Goal: Task Accomplishment & Management: Manage account settings

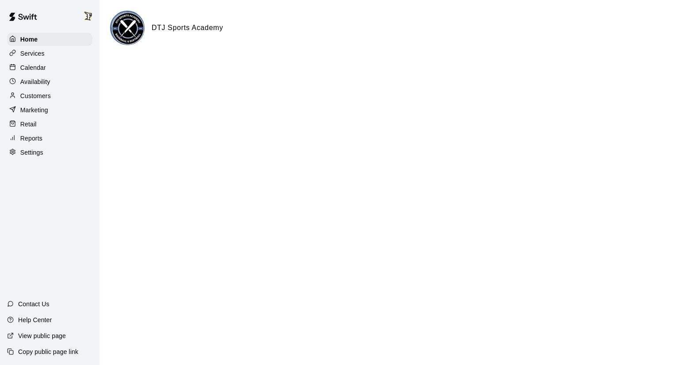
click at [37, 72] on p "Calendar" at bounding box center [33, 67] width 26 height 9
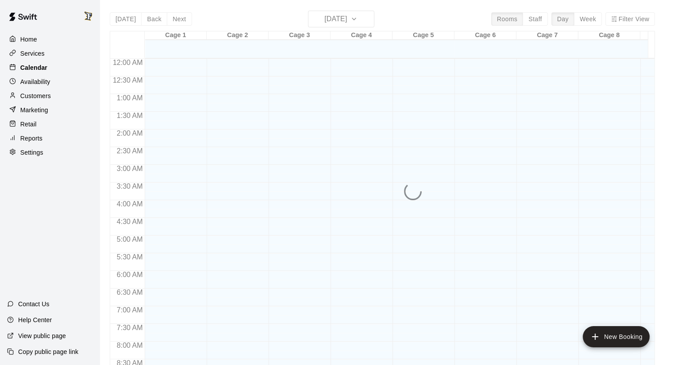
scroll to position [506, 0]
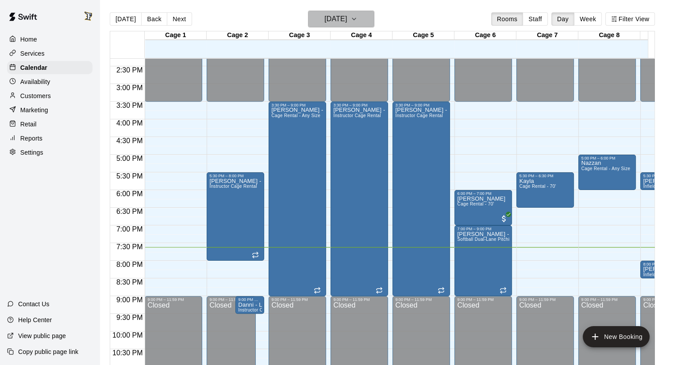
click at [329, 21] on h6 "Monday Oct 13" at bounding box center [335, 19] width 23 height 12
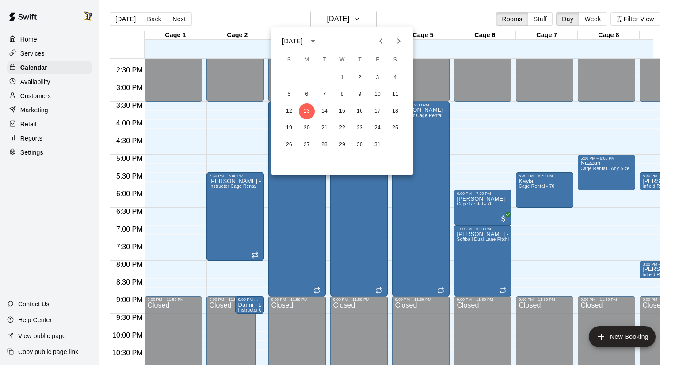
click at [286, 9] on div at bounding box center [339, 182] width 679 height 365
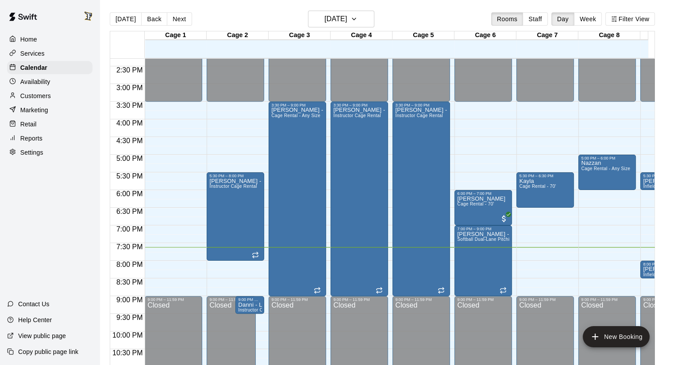
click at [38, 95] on p "Customers" at bounding box center [35, 96] width 31 height 9
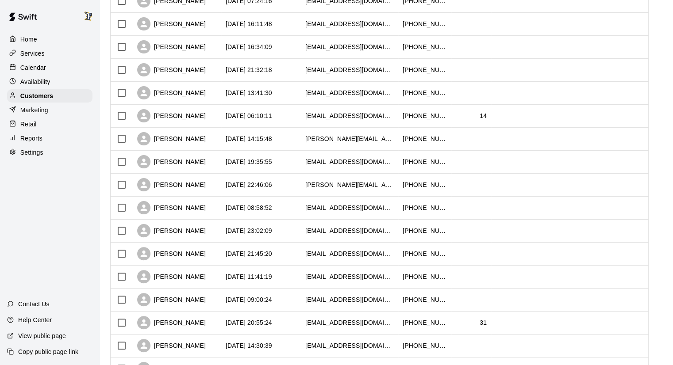
scroll to position [172, 0]
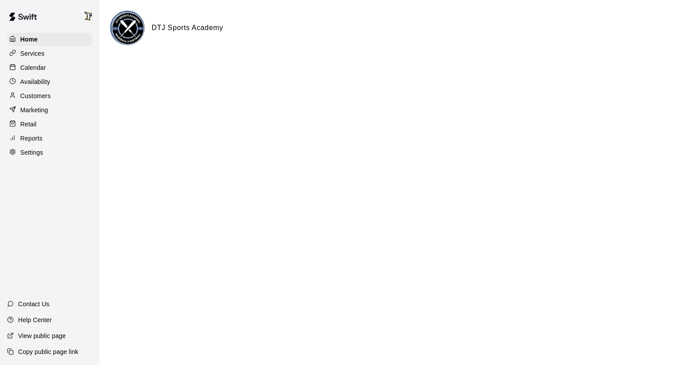
click at [42, 72] on p "Calendar" at bounding box center [33, 67] width 26 height 9
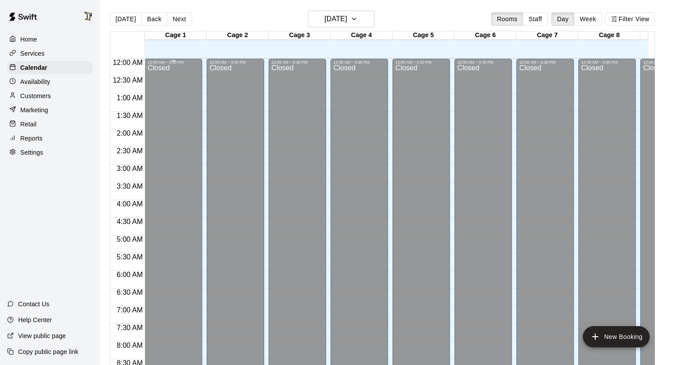
scroll to position [506, 0]
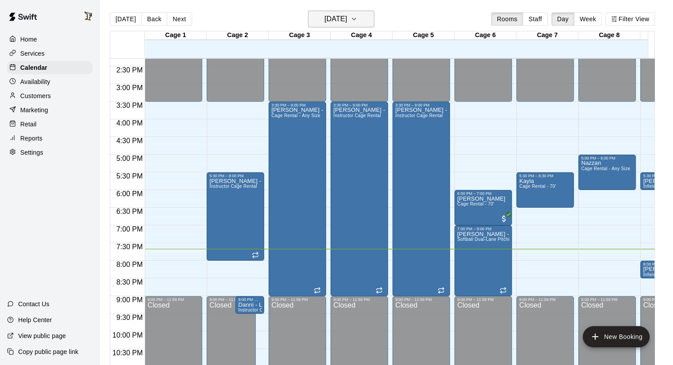
click at [329, 18] on h6 "Monday Oct 13" at bounding box center [335, 19] width 23 height 12
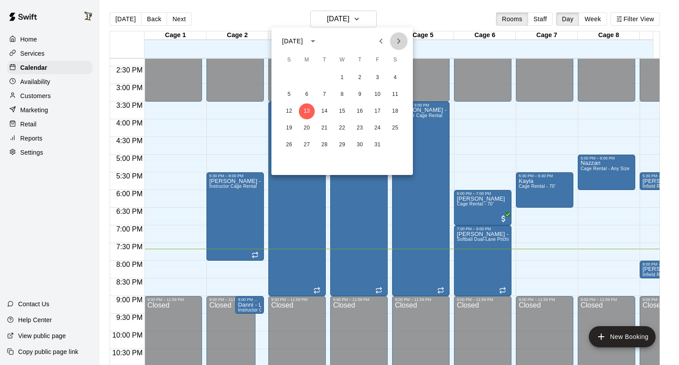
click at [405, 39] on button "Next month" at bounding box center [399, 41] width 18 height 18
click at [382, 42] on icon "Previous month" at bounding box center [381, 41] width 11 height 11
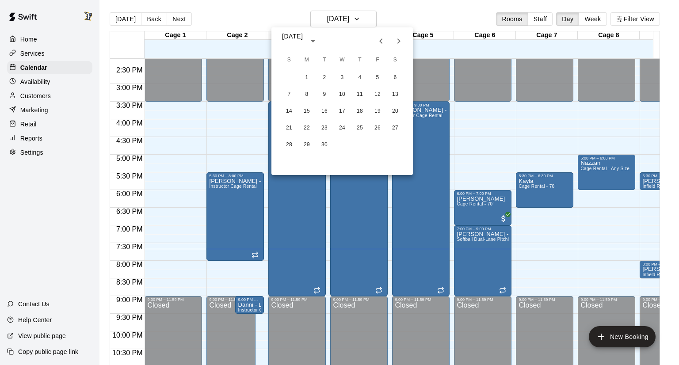
click at [382, 42] on icon "Previous month" at bounding box center [381, 41] width 11 height 11
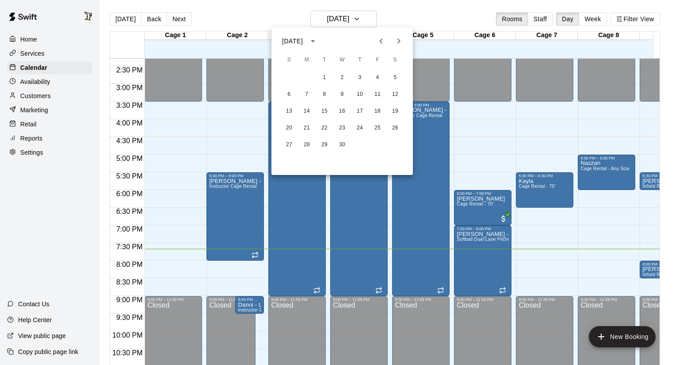
click at [382, 42] on icon "Previous month" at bounding box center [381, 41] width 11 height 11
click at [378, 92] on button "7" at bounding box center [378, 95] width 16 height 16
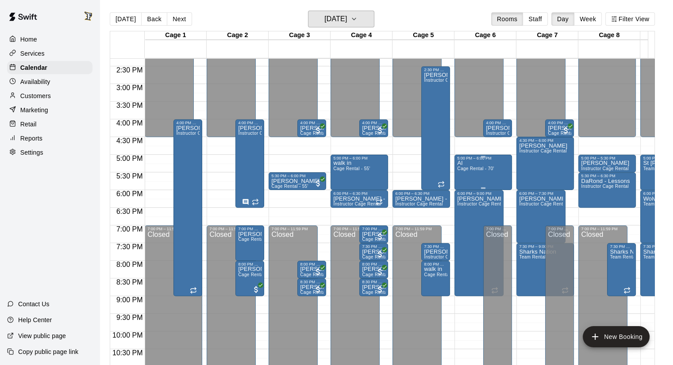
scroll to position [0, 47]
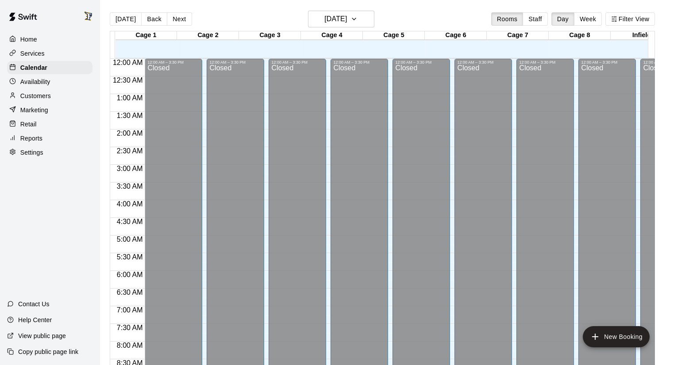
scroll to position [506, 0]
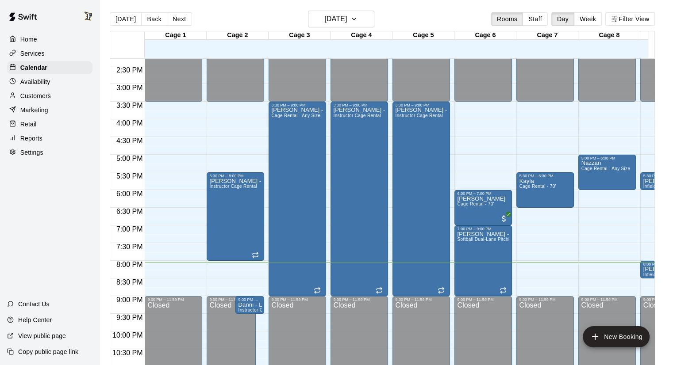
click at [36, 271] on div "Home Services Calendar Availability Customers Marketing Retail Reports Settings…" at bounding box center [50, 182] width 100 height 365
click at [261, 309] on span "Instructor Cage Rental" at bounding box center [261, 310] width 47 height 5
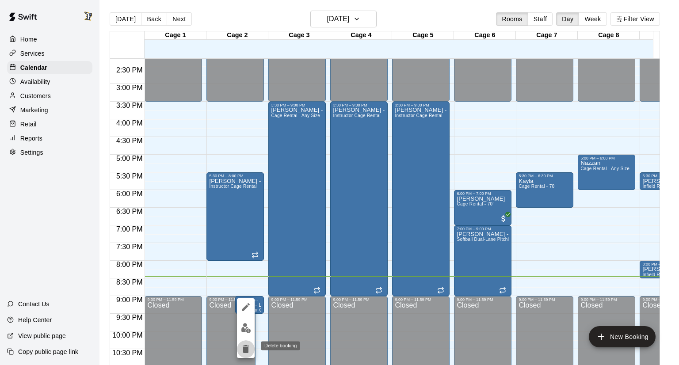
click at [248, 352] on icon "delete" at bounding box center [246, 349] width 6 height 8
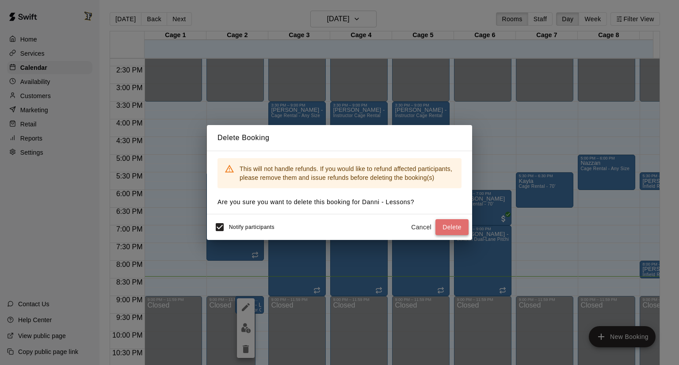
click at [442, 225] on button "Delete" at bounding box center [452, 227] width 33 height 16
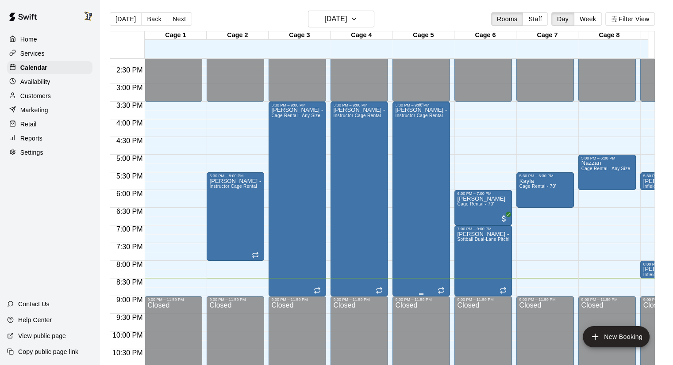
click at [442, 225] on div "Brett Graham - Lessons Instructor Cage Rental" at bounding box center [421, 289] width 52 height 365
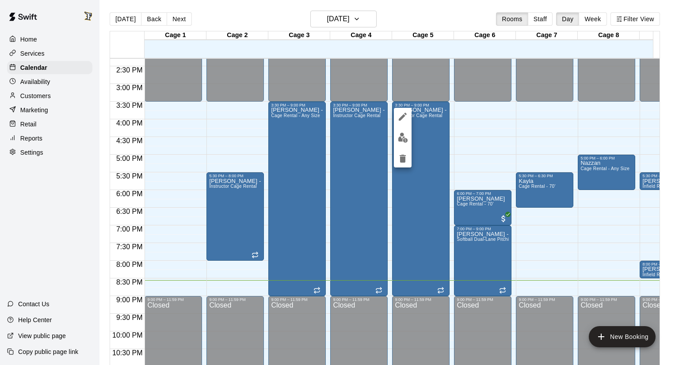
click at [442, 225] on div at bounding box center [339, 182] width 679 height 365
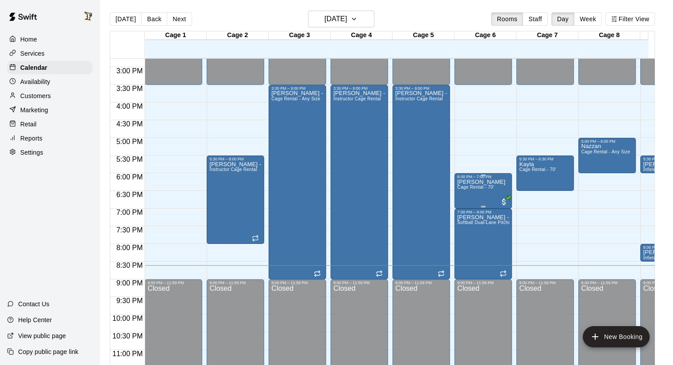
scroll to position [523, 0]
